Goal: Find specific page/section

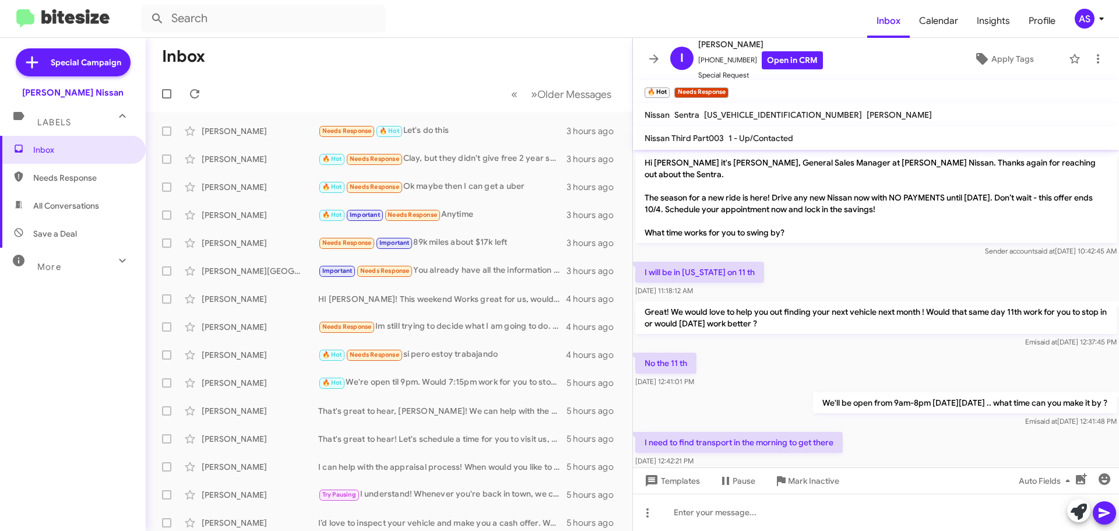
scroll to position [220, 0]
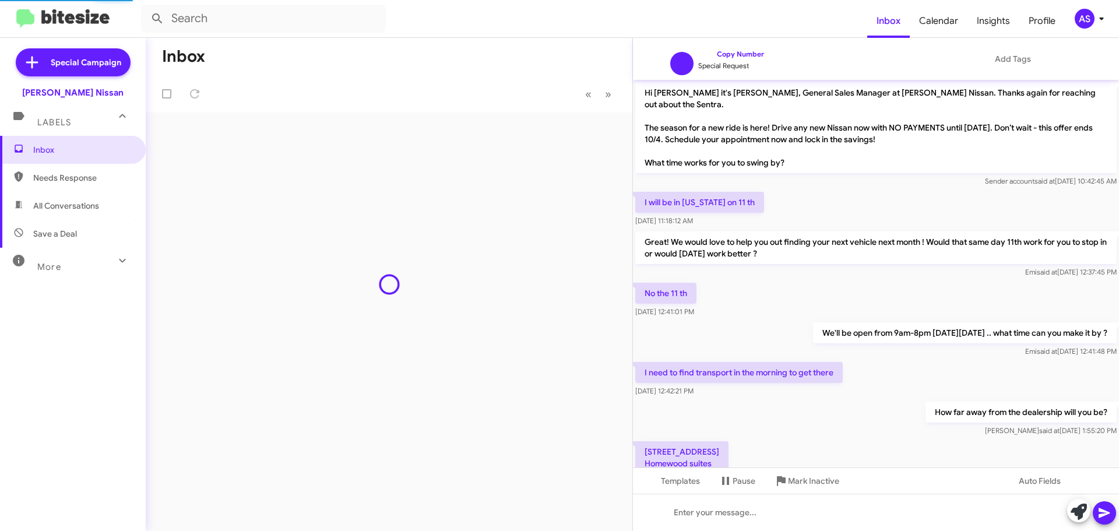
scroll to position [174, 0]
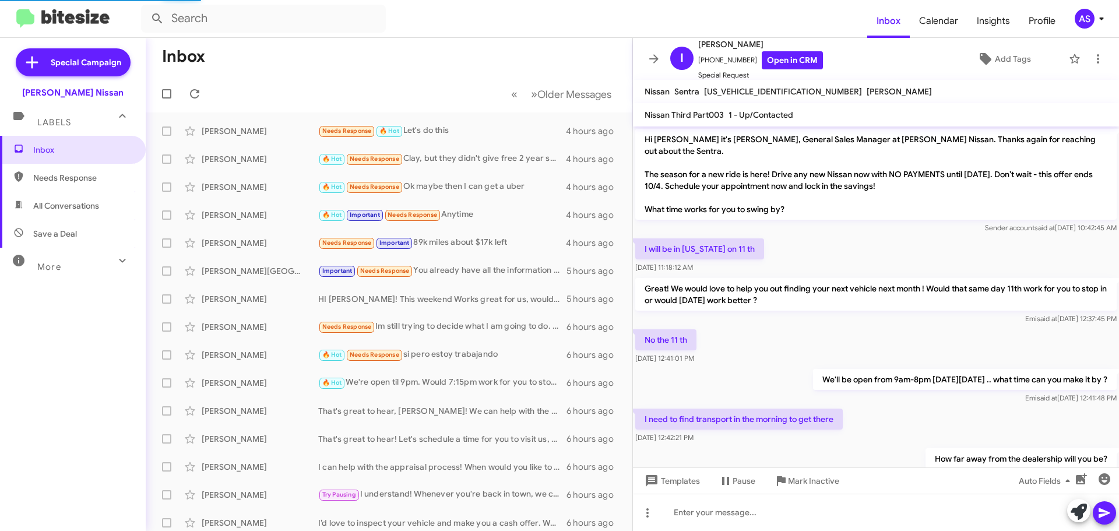
scroll to position [220, 0]
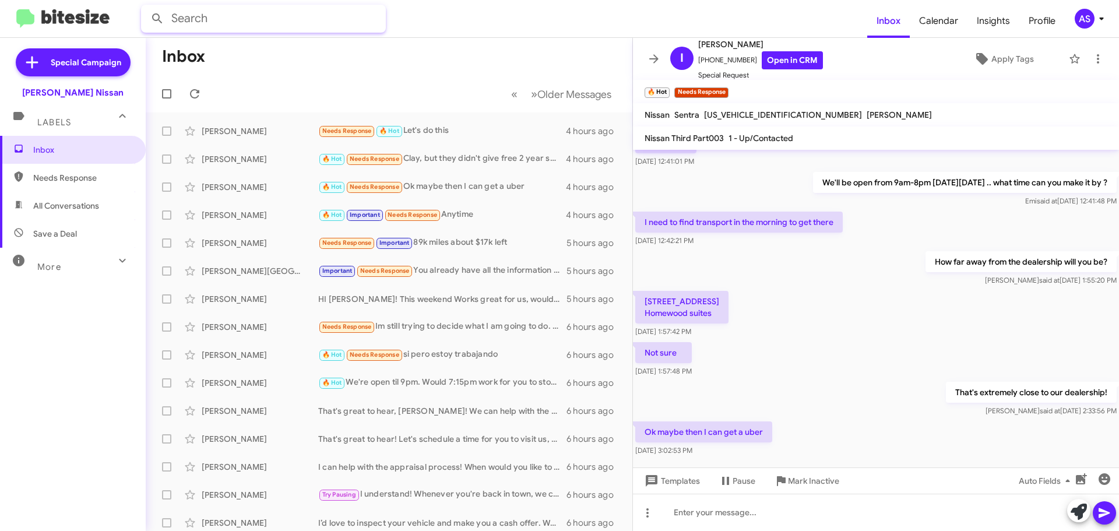
click at [231, 22] on input "text" at bounding box center [263, 19] width 245 height 28
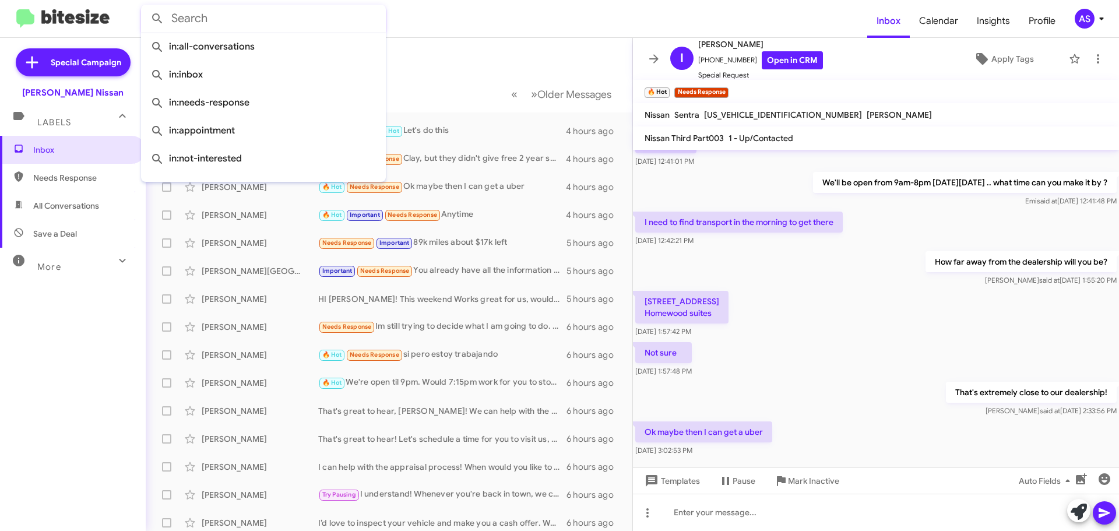
type input "s"
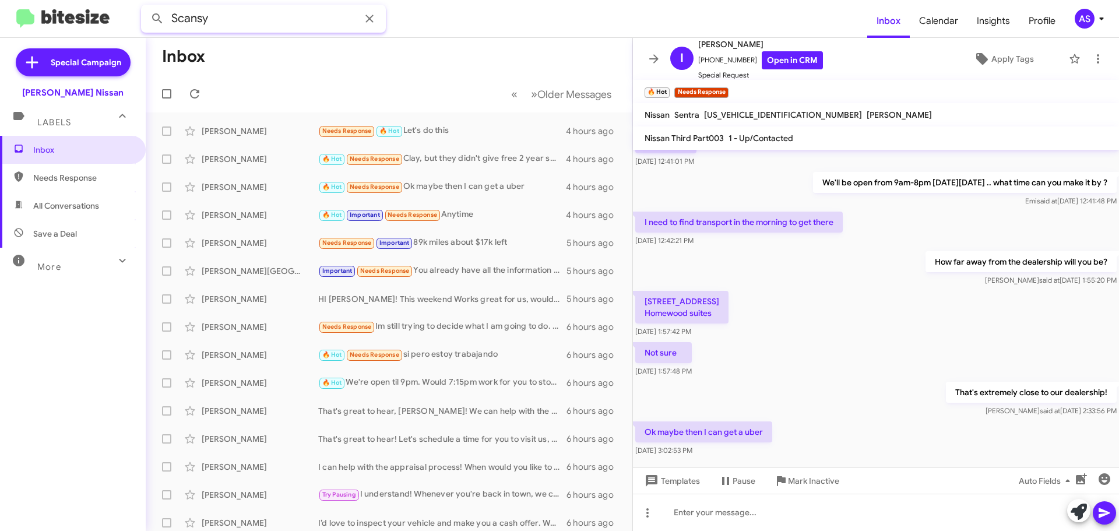
type input "Scansy"
click at [146, 7] on button at bounding box center [157, 18] width 23 height 23
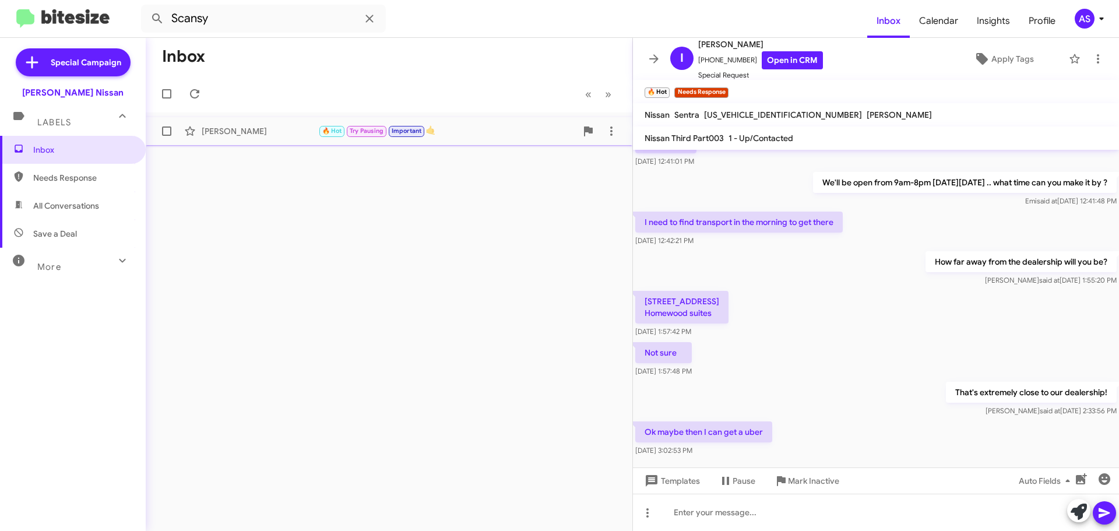
click at [270, 125] on div "Scott Scansy" at bounding box center [260, 131] width 117 height 12
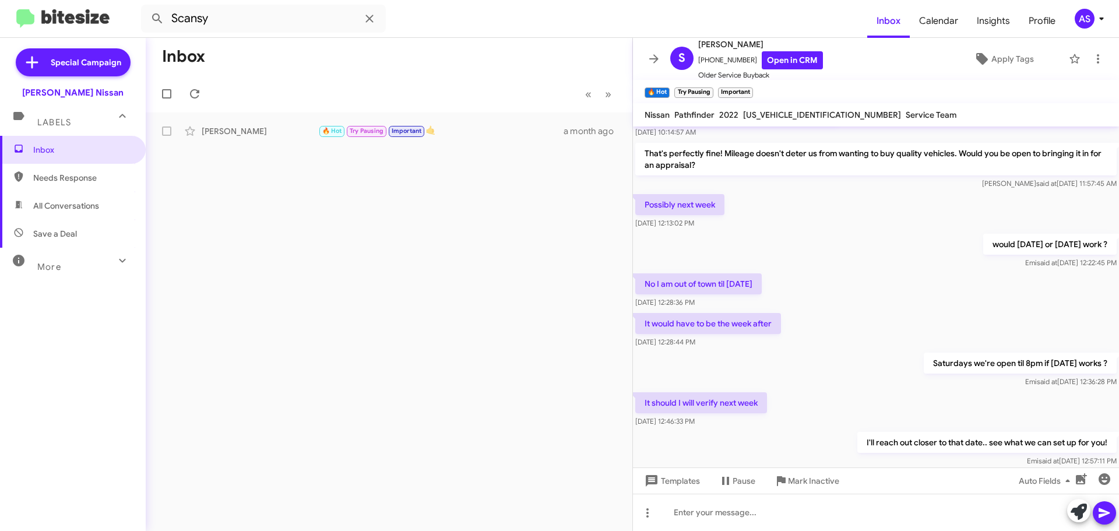
scroll to position [317, 0]
